Goal: Task Accomplishment & Management: Manage account settings

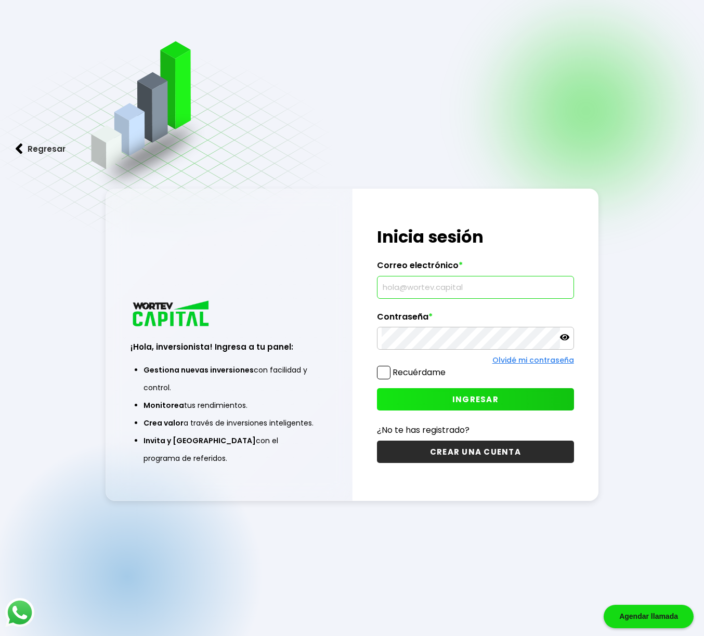
click at [415, 291] on input "text" at bounding box center [475, 288] width 187 height 22
type input "[EMAIL_ADDRESS][DOMAIN_NAME]"
click at [416, 392] on button "INGRESAR" at bounding box center [475, 399] width 196 height 22
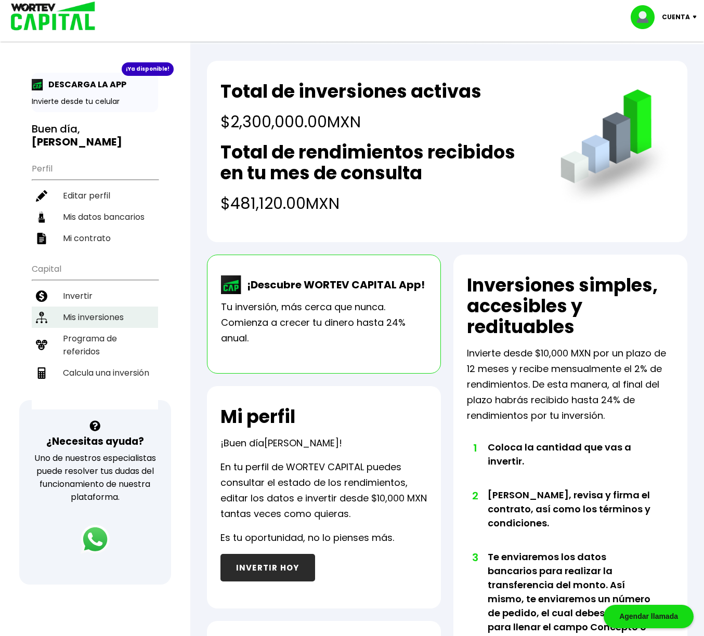
click at [96, 315] on li "Mis inversiones" at bounding box center [95, 317] width 126 height 21
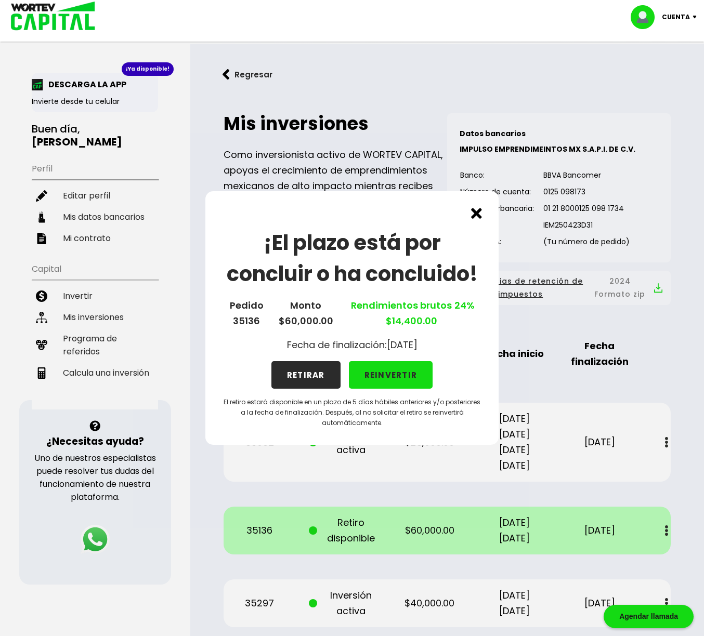
click at [310, 374] on button "RETIRAR" at bounding box center [305, 375] width 69 height 28
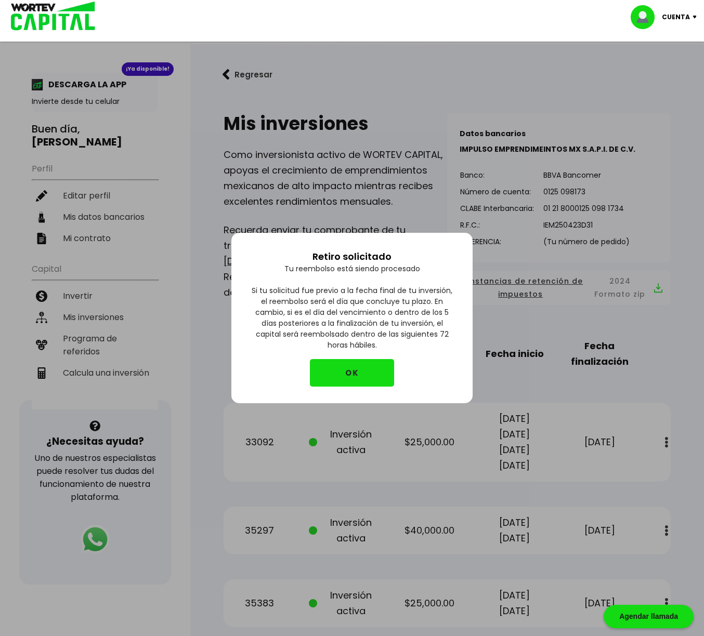
click at [334, 366] on button "OK" at bounding box center [352, 373] width 84 height 28
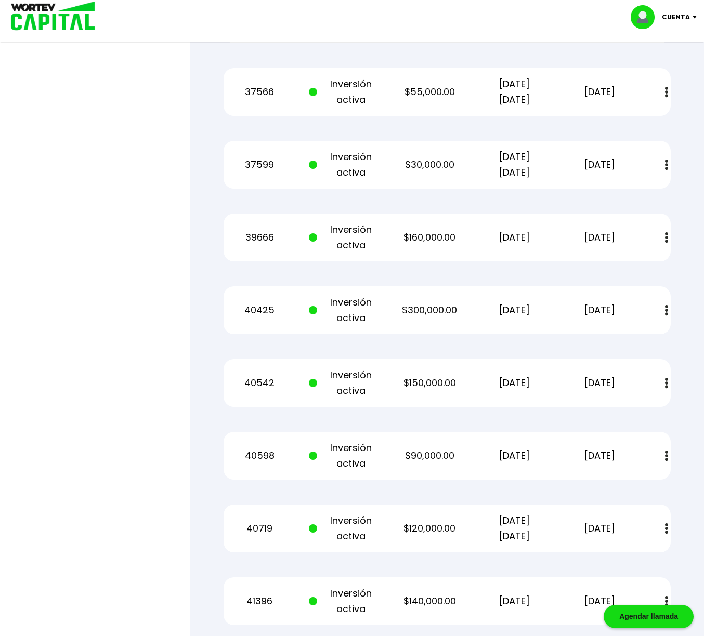
scroll to position [1168, 0]
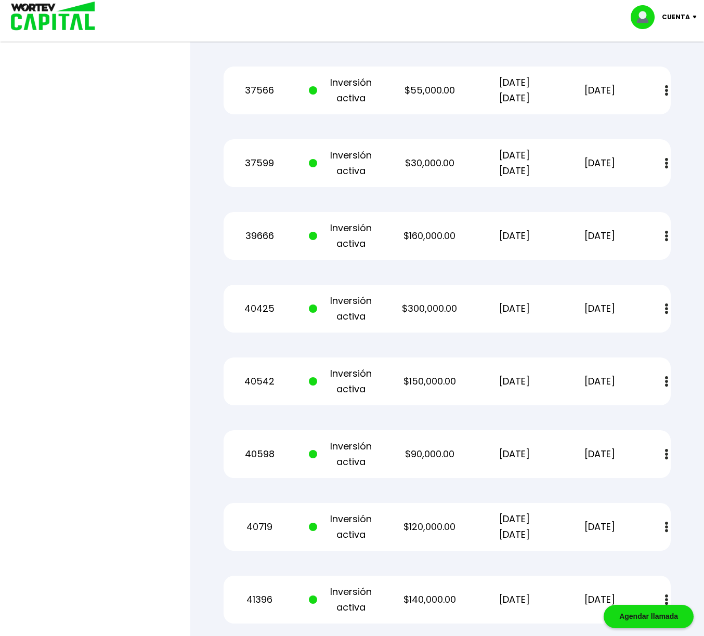
click at [666, 383] on img at bounding box center [666, 381] width 3 height 11
click at [644, 410] on img at bounding box center [641, 410] width 8 height 10
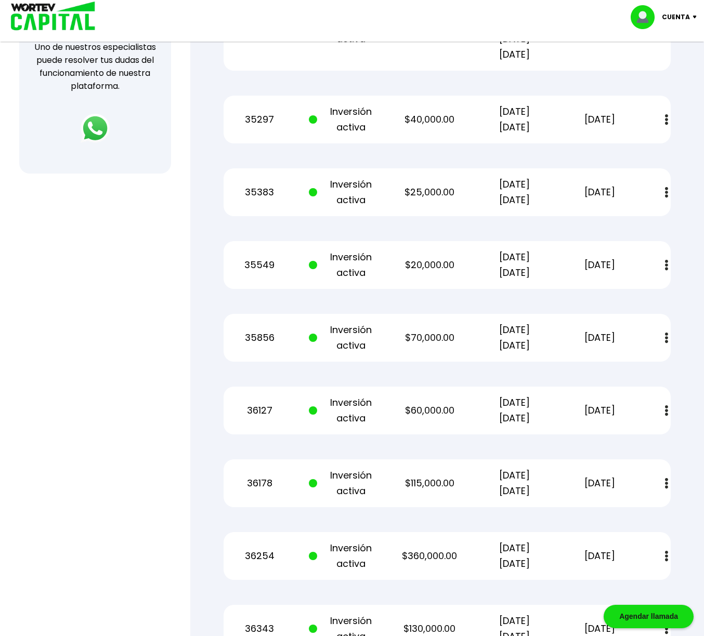
scroll to position [407, 0]
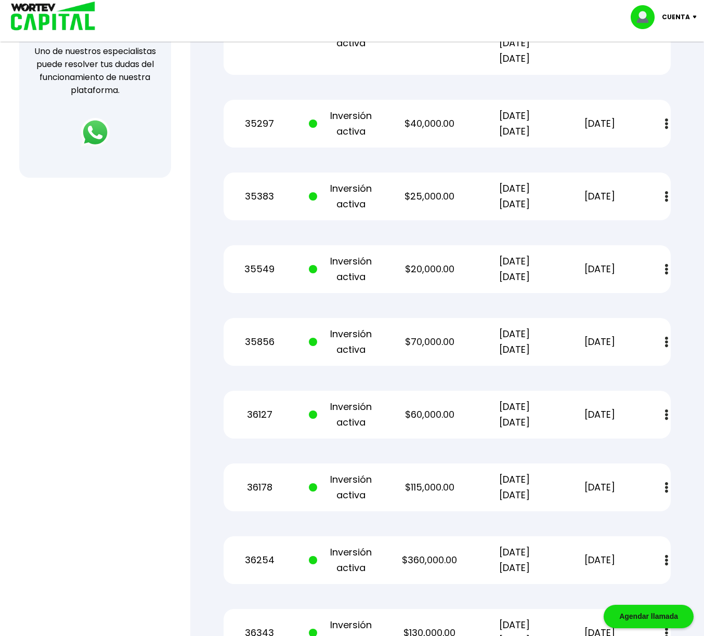
click at [667, 123] on img at bounding box center [666, 124] width 3 height 11
click at [641, 151] on img at bounding box center [641, 152] width 8 height 10
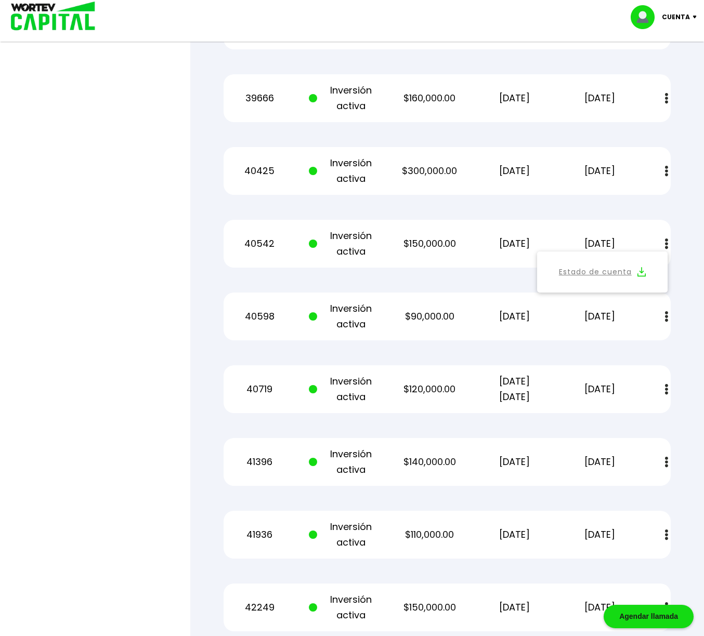
scroll to position [1306, 0]
click at [667, 318] on img at bounding box center [666, 316] width 3 height 11
click at [644, 345] on img at bounding box center [641, 344] width 8 height 10
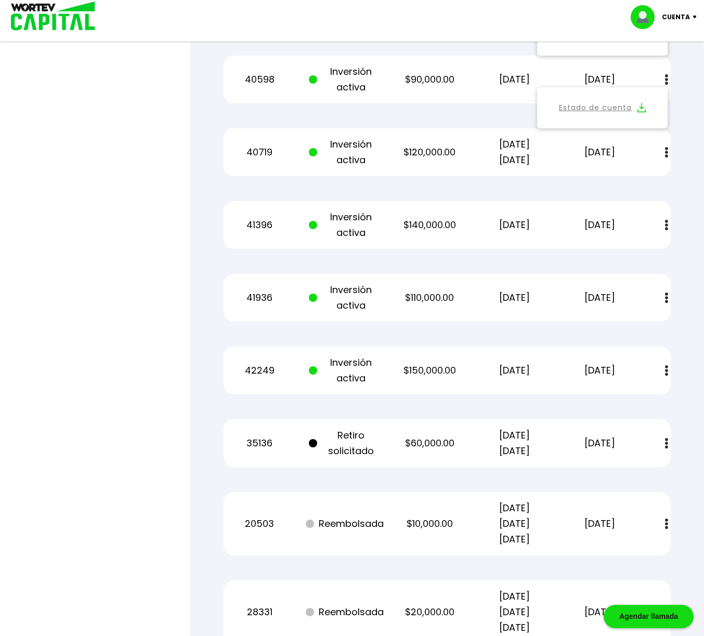
scroll to position [1546, 0]
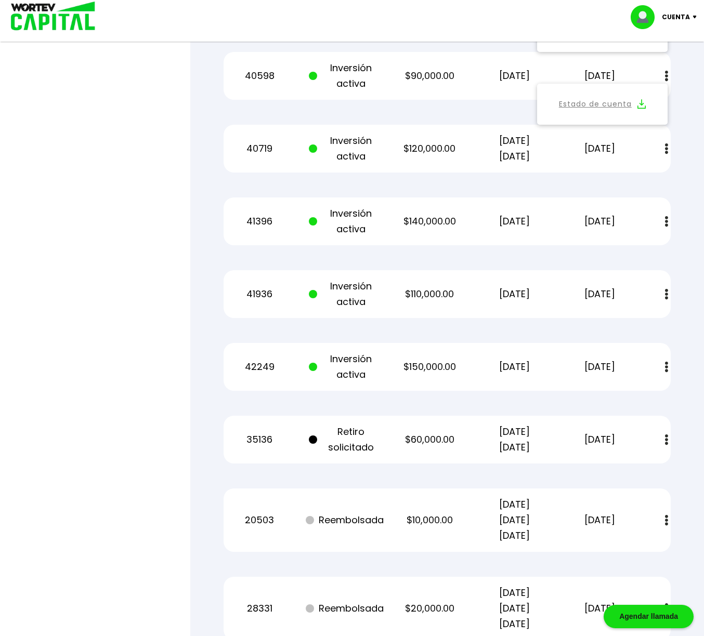
click at [666, 295] on img at bounding box center [666, 294] width 3 height 11
click at [645, 321] on img at bounding box center [641, 323] width 8 height 10
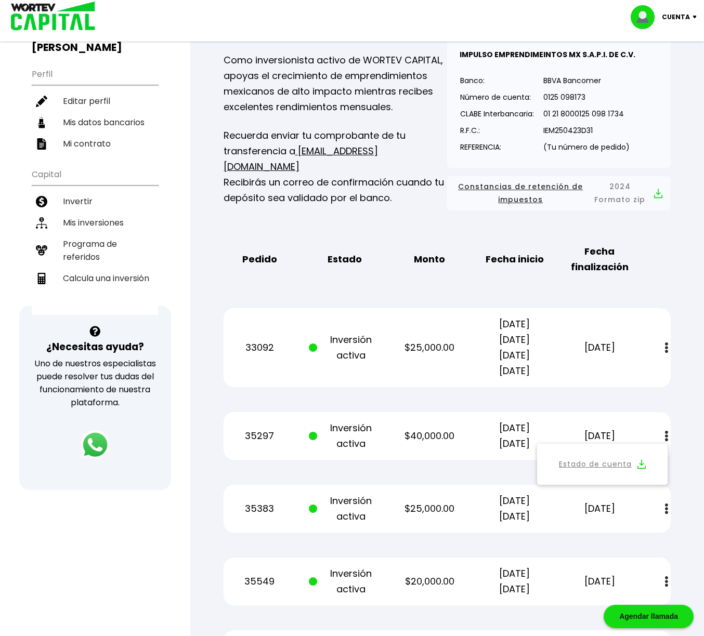
scroll to position [0, 0]
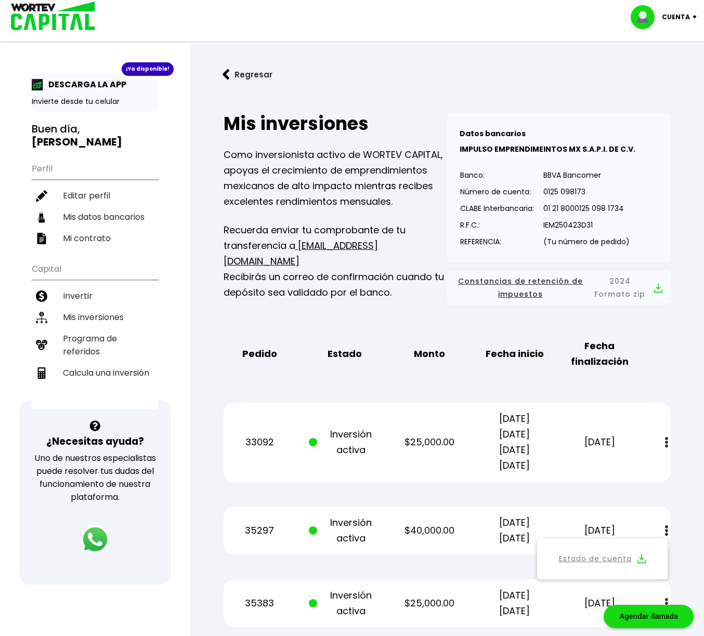
click at [694, 17] on img at bounding box center [697, 17] width 14 height 3
click at [669, 71] on li "Cerrar sesión" at bounding box center [664, 69] width 83 height 21
